Goal: Information Seeking & Learning: Learn about a topic

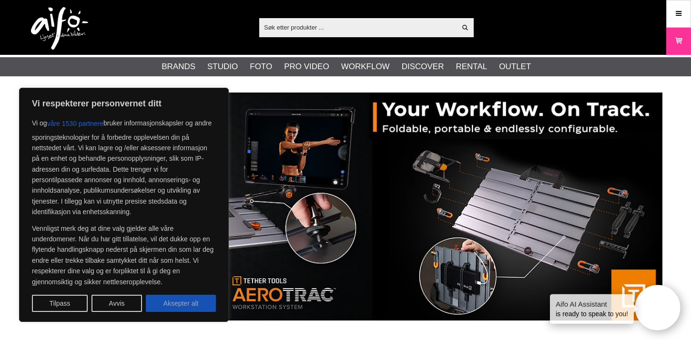
click at [180, 297] on button "Aksepter alt" at bounding box center [181, 302] width 70 height 17
checkbox input "true"
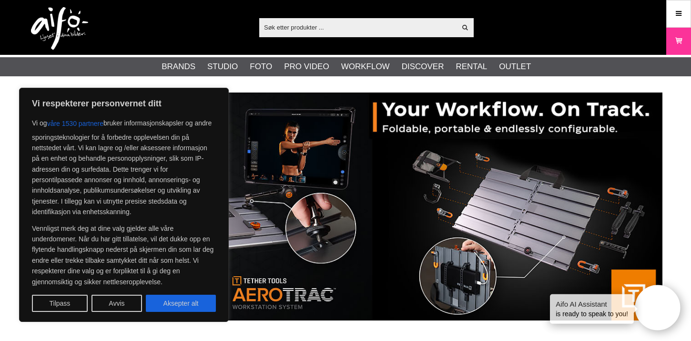
checkbox input "true"
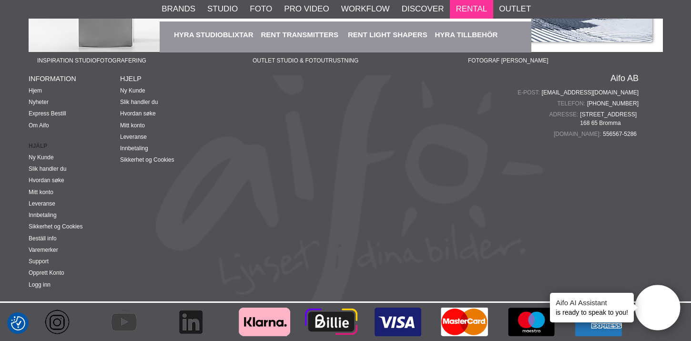
scroll to position [2507, 0]
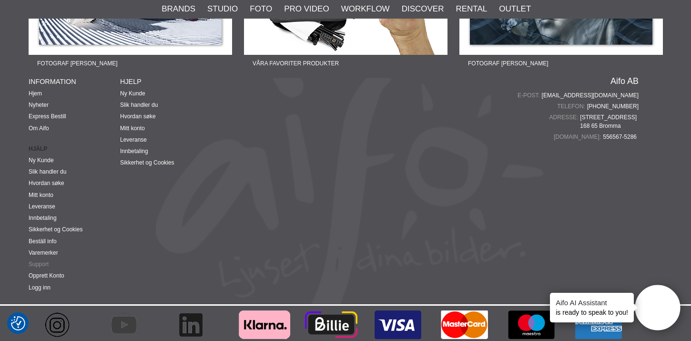
click at [44, 267] on link "Support" at bounding box center [39, 264] width 20 height 7
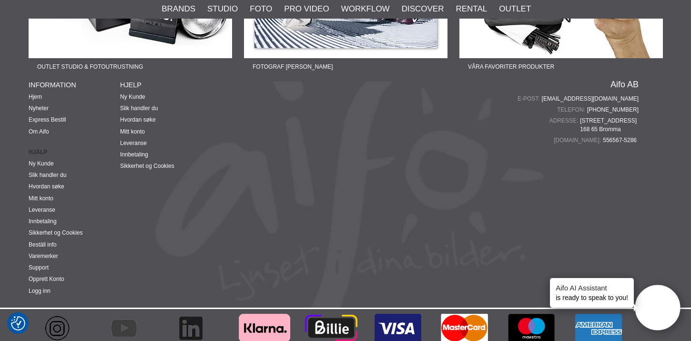
scroll to position [2514, 0]
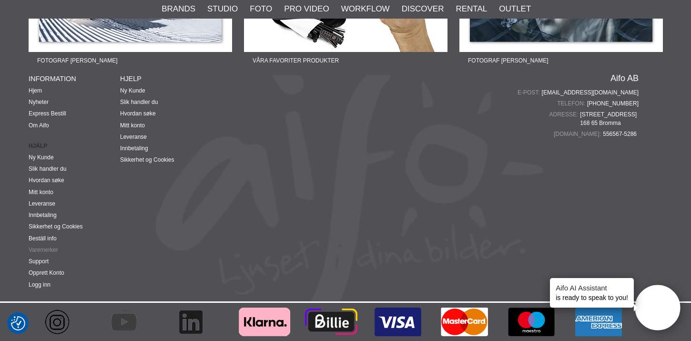
click at [44, 248] on link "Varemerker" at bounding box center [44, 249] width 30 height 7
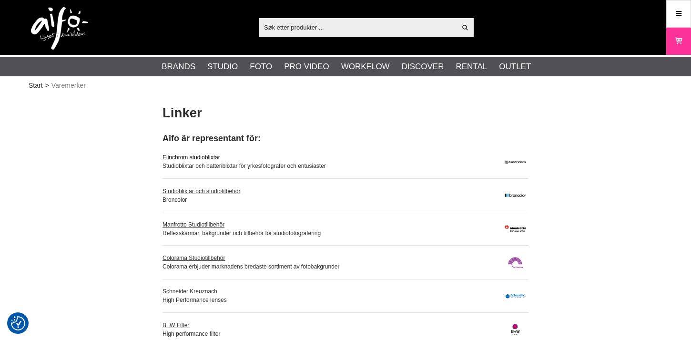
click at [208, 155] on link "Elinchrom studioblixtar" at bounding box center [191, 157] width 58 height 7
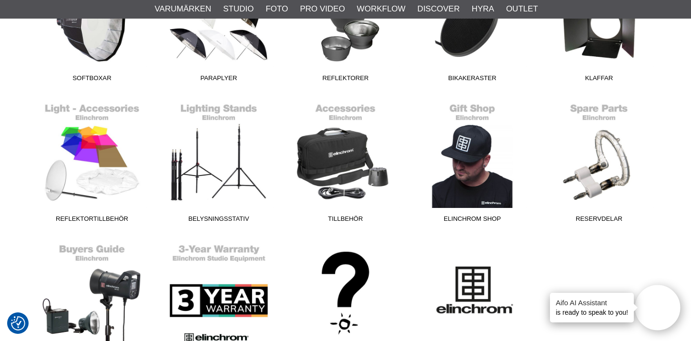
scroll to position [647, 0]
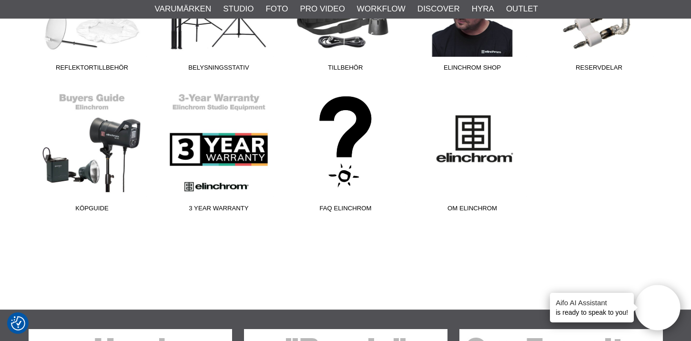
click at [347, 159] on link "FAQ Elinchrom" at bounding box center [345, 152] width 127 height 129
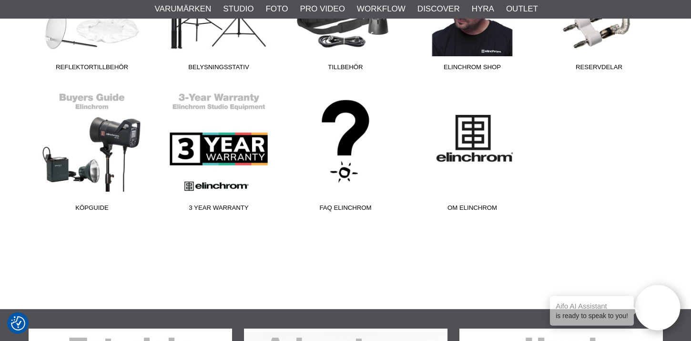
scroll to position [647, 0]
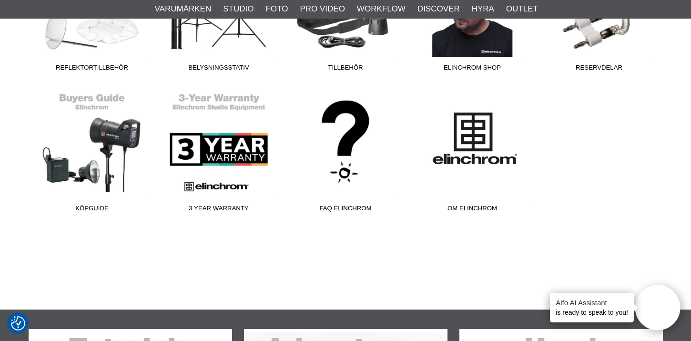
click at [468, 129] on link "Om Elinchrom" at bounding box center [472, 152] width 127 height 129
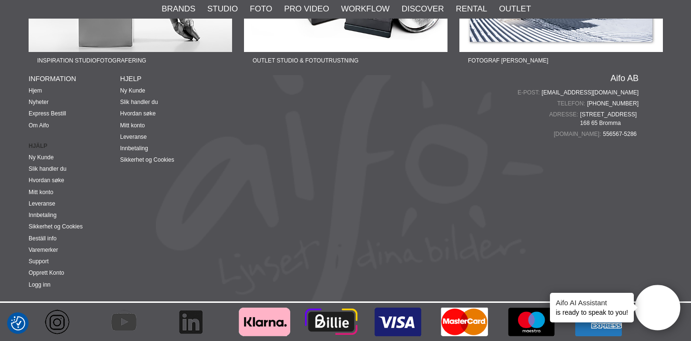
scroll to position [2509, 0]
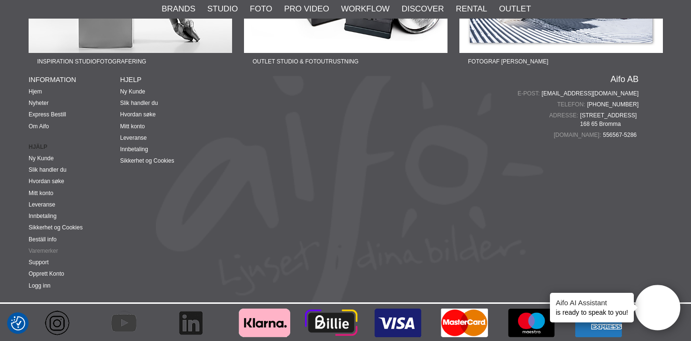
click at [52, 254] on link "Varemerker" at bounding box center [44, 250] width 30 height 7
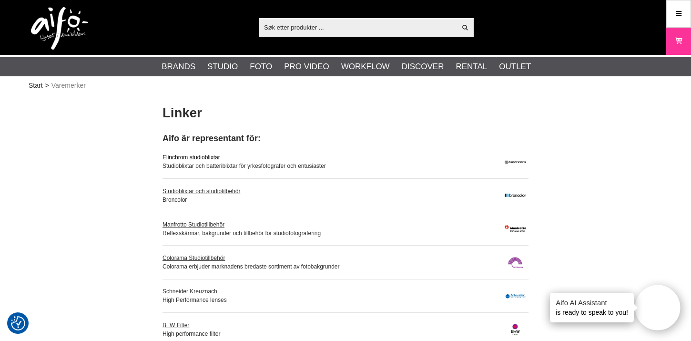
click at [197, 158] on link "Elinchrom studioblixtar" at bounding box center [191, 157] width 58 height 7
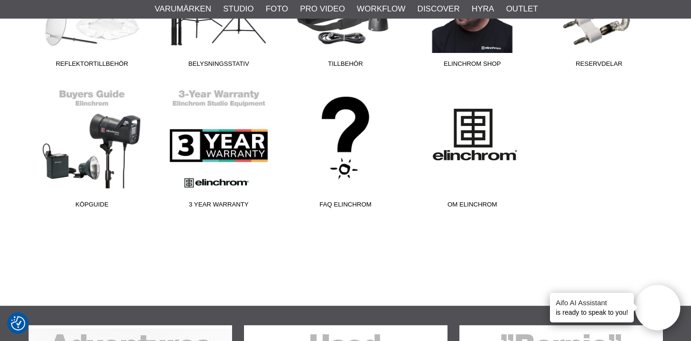
scroll to position [643, 0]
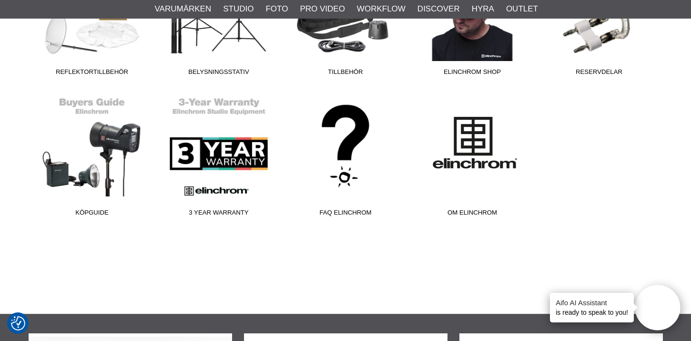
click at [471, 144] on link "Om Elinchrom" at bounding box center [472, 156] width 127 height 129
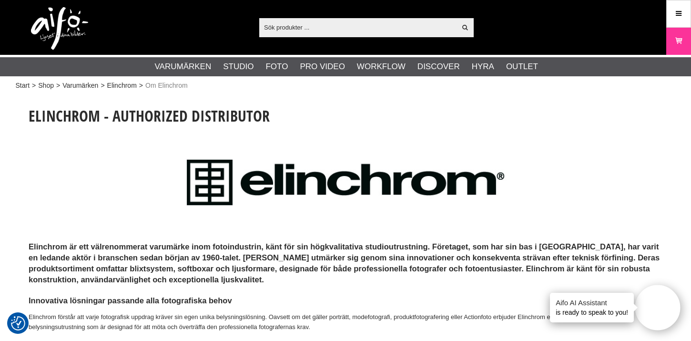
click at [659, 159] on img at bounding box center [346, 182] width 634 height 91
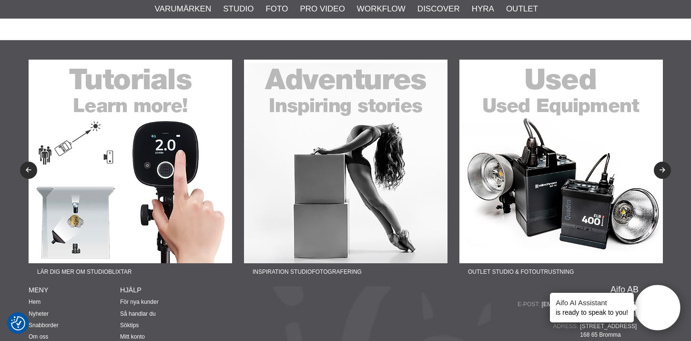
scroll to position [1239, 0]
